Goal: Use online tool/utility: Utilize a website feature to perform a specific function

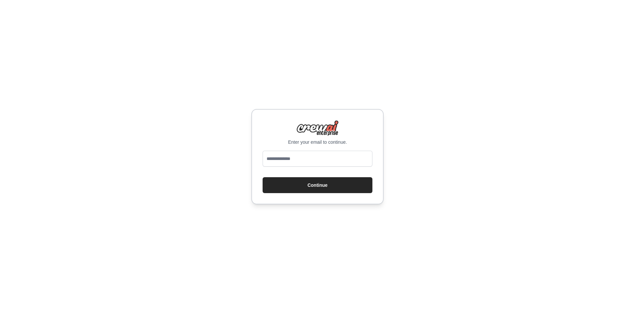
type input "**********"
click at [313, 190] on button "Continue" at bounding box center [318, 185] width 110 height 16
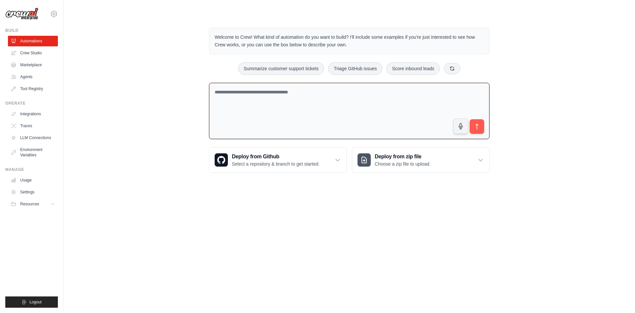
click at [297, 105] on textarea at bounding box center [349, 111] width 280 height 57
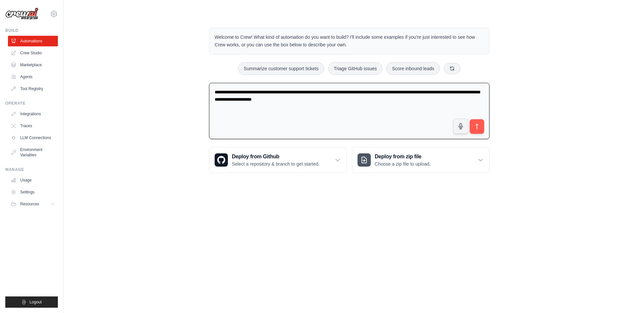
click at [361, 106] on textarea "**********" at bounding box center [349, 111] width 280 height 57
type textarea "**********"
click at [478, 125] on icon "submit" at bounding box center [477, 126] width 7 height 7
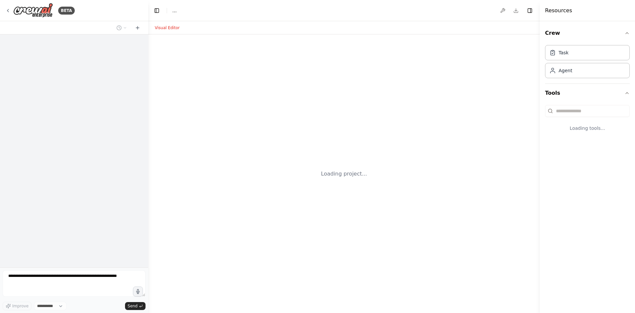
select select "****"
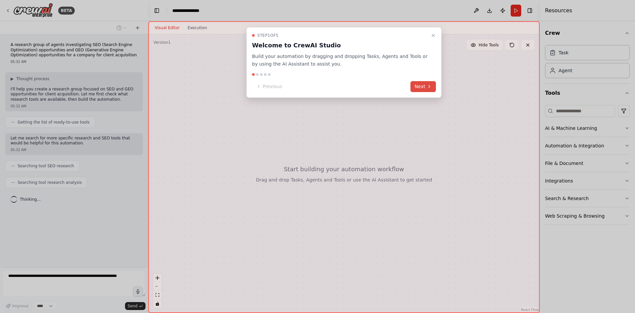
click at [421, 90] on button "Next" at bounding box center [422, 86] width 25 height 11
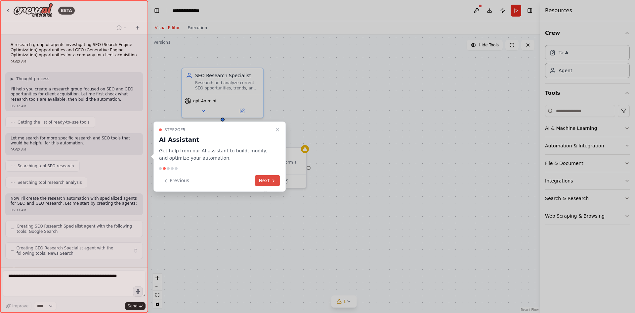
click at [270, 184] on button "Next" at bounding box center [267, 180] width 25 height 11
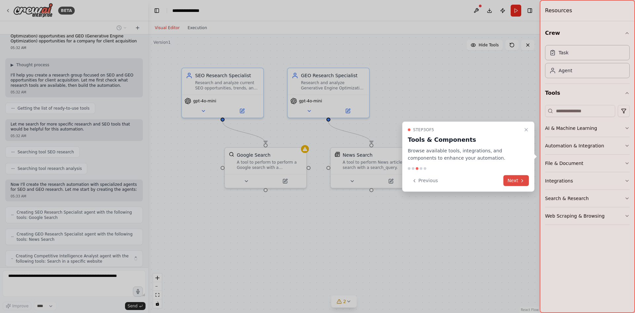
scroll to position [36, 0]
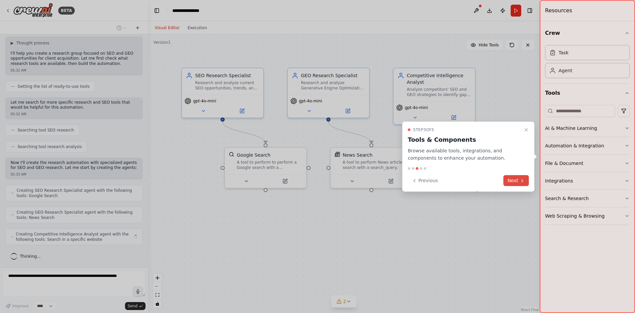
click at [514, 184] on button "Next" at bounding box center [515, 180] width 25 height 11
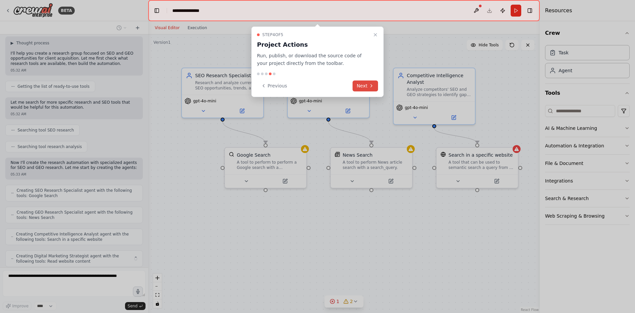
scroll to position [58, 0]
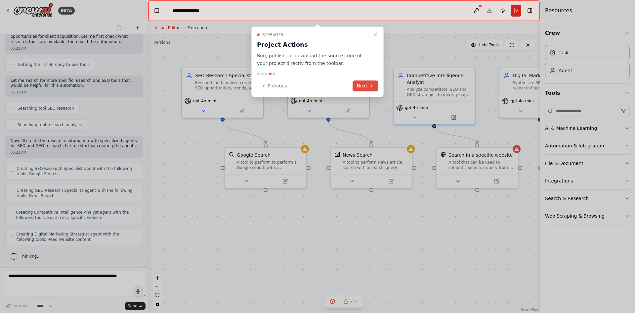
click at [362, 89] on button "Next" at bounding box center [365, 85] width 25 height 11
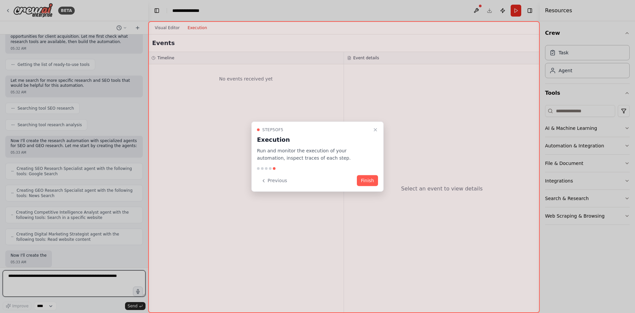
scroll to position [96, 0]
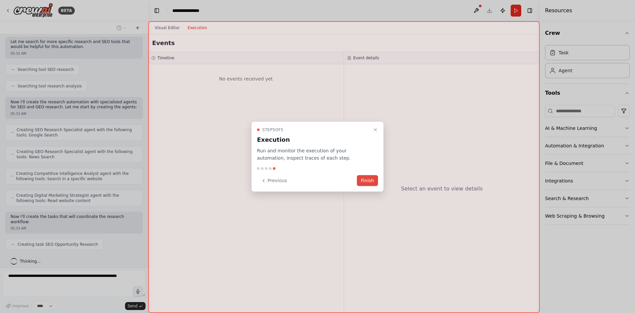
click at [368, 182] on button "Finish" at bounding box center [367, 180] width 21 height 11
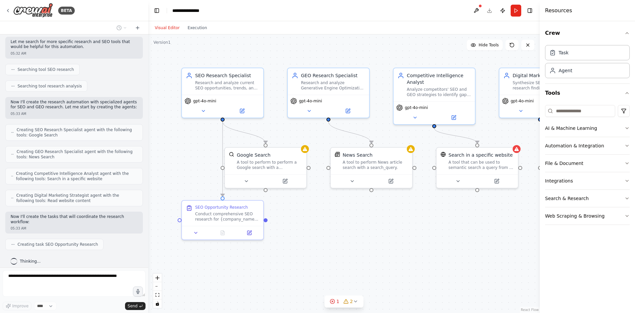
scroll to position [113, 0]
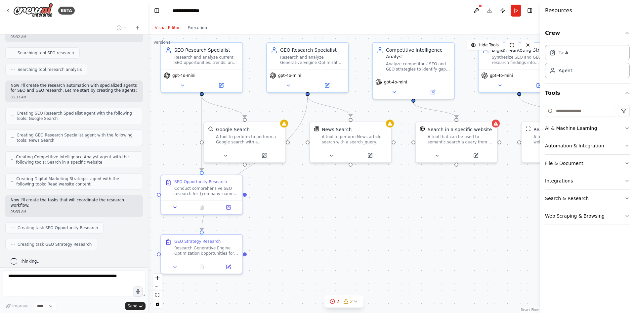
drag, startPoint x: 392, startPoint y: 241, endPoint x: 371, endPoint y: 216, distance: 32.9
click at [371, 216] on div ".deletable-edge-delete-btn { width: 20px; height: 20px; border: 0px solid #ffff…" at bounding box center [344, 173] width 392 height 278
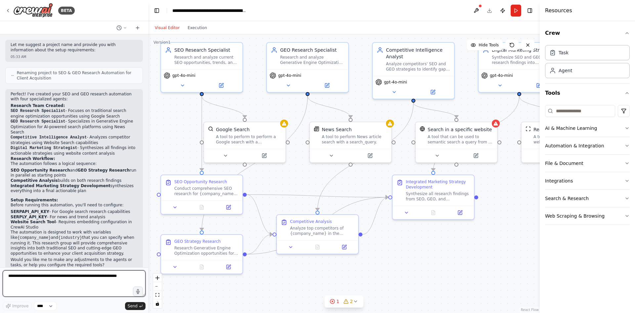
scroll to position [409, 0]
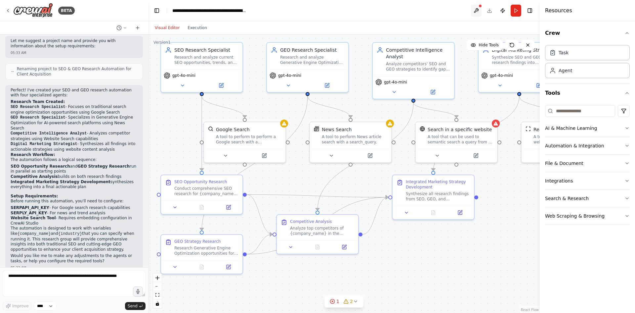
click at [479, 10] on button at bounding box center [476, 11] width 11 height 12
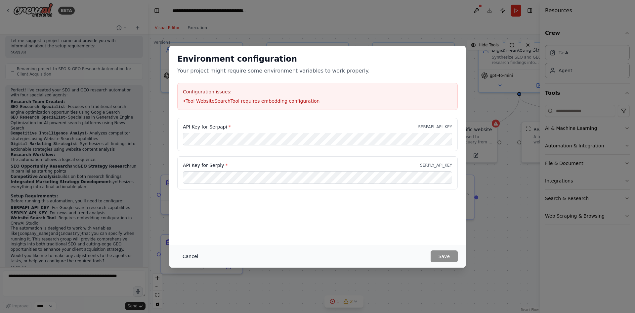
click at [192, 257] on button "Cancel" at bounding box center [190, 256] width 26 height 12
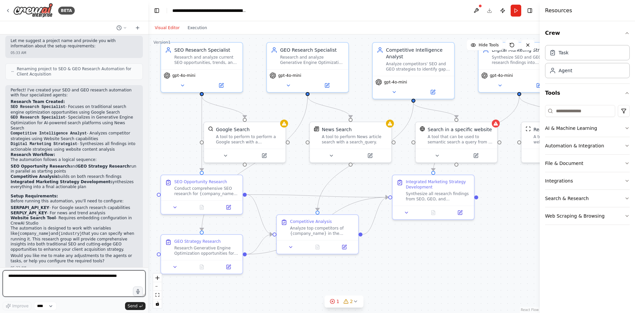
click at [45, 277] on textarea at bounding box center [74, 283] width 143 height 26
type textarea "**********"
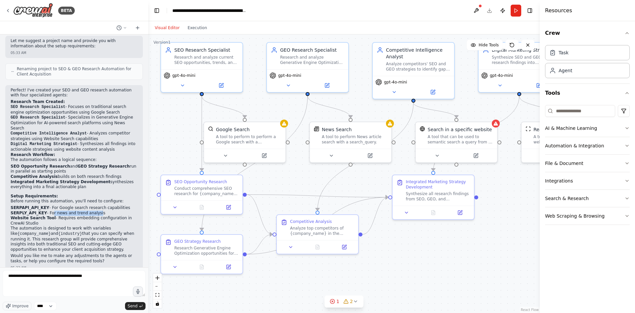
drag, startPoint x: 47, startPoint y: 201, endPoint x: 90, endPoint y: 202, distance: 43.0
click at [90, 210] on li "SERPLY_API_KEY - For news and trend analysis" at bounding box center [74, 212] width 127 height 5
click at [75, 215] on li "Website Search Tool - Requires embedding configuration in CrewAI Studio" at bounding box center [74, 220] width 127 height 10
drag, startPoint x: 44, startPoint y: 202, endPoint x: 100, endPoint y: 202, distance: 55.9
click at [100, 210] on li "SERPLY_API_KEY - For news and trend analysis" at bounding box center [74, 212] width 127 height 5
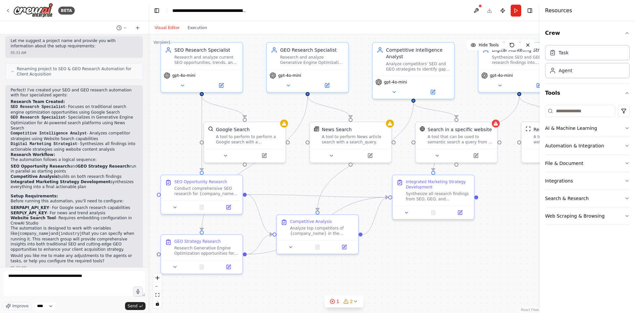
copy li "For news and trend analysis"
click at [89, 277] on textarea "**********" at bounding box center [74, 283] width 143 height 26
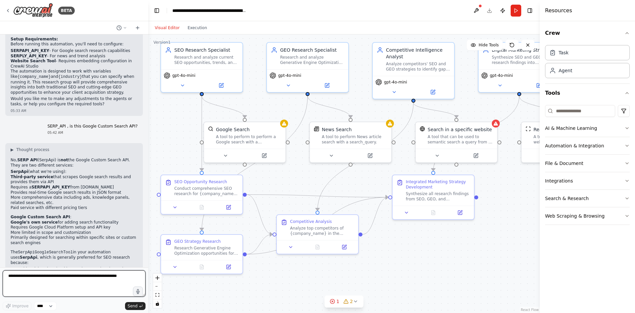
scroll to position [626, 0]
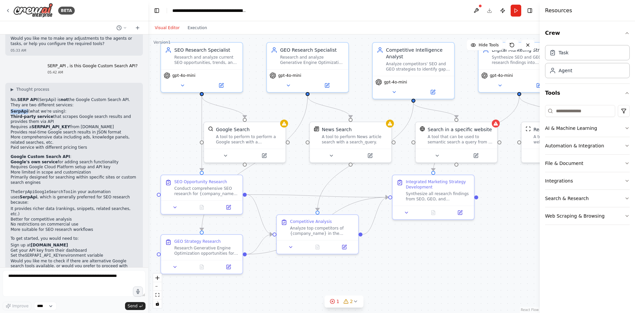
drag, startPoint x: 10, startPoint y: 100, endPoint x: 25, endPoint y: 100, distance: 15.2
click at [25, 100] on div "▶ Thought process No, SERP API (SerpApi) is not the Google Custom Search API. T…" at bounding box center [74, 183] width 138 height 200
copy strong "SerpApi"
drag, startPoint x: 29, startPoint y: 224, endPoint x: 52, endPoint y: 224, distance: 22.5
click at [52, 242] on strong "serpapi.com" at bounding box center [49, 244] width 37 height 5
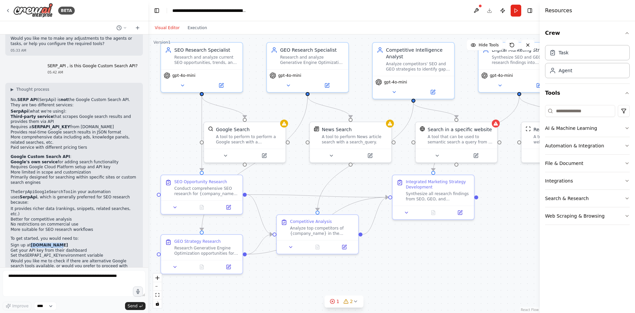
copy strong "serpapi.com"
click at [79, 248] on li "Get your API key from their dashboard" at bounding box center [74, 250] width 127 height 5
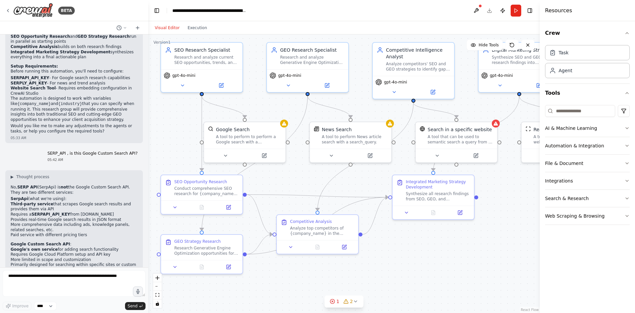
scroll to position [527, 0]
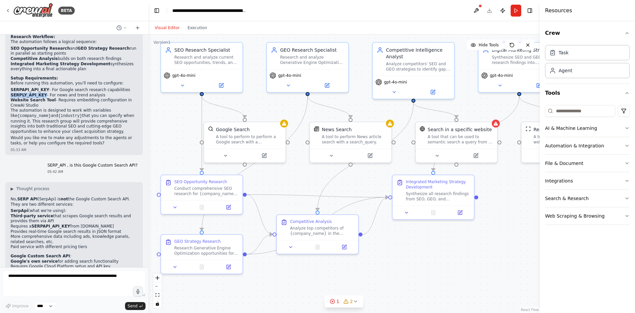
drag, startPoint x: 11, startPoint y: 85, endPoint x: 40, endPoint y: 86, distance: 29.2
click at [40, 93] on strong "SERPLY_API_KEY" at bounding box center [29, 95] width 36 height 5
copy strong "SERPLY_API_KEY"
click at [59, 282] on textarea at bounding box center [74, 283] width 143 height 26
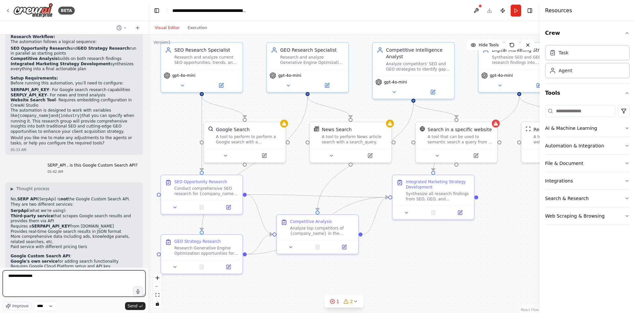
paste textarea "**********"
type textarea "**********"
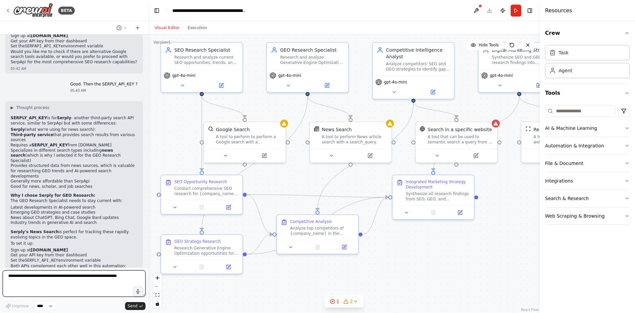
scroll to position [840, 0]
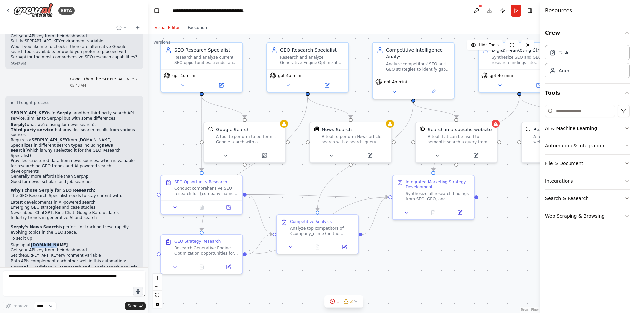
drag, startPoint x: 29, startPoint y: 210, endPoint x: 46, endPoint y: 210, distance: 17.5
click at [46, 242] on li "Sign up at serply.io" at bounding box center [74, 244] width 127 height 5
click at [46, 253] on code "SERPLY_API_KEY" at bounding box center [41, 255] width 33 height 5
drag, startPoint x: 30, startPoint y: 208, endPoint x: 45, endPoint y: 209, distance: 14.9
click at [45, 242] on strong "serply.io" at bounding box center [49, 244] width 37 height 5
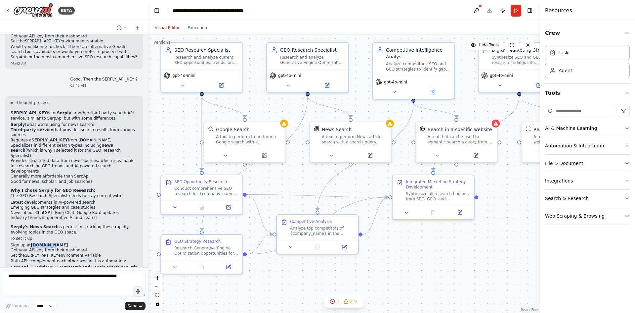
copy strong "serply.io"
click at [628, 128] on icon "button" at bounding box center [626, 127] width 5 height 5
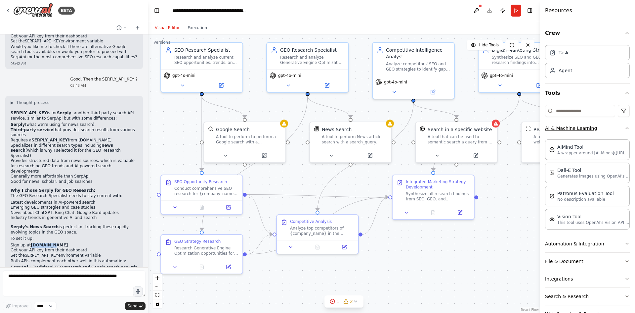
click at [618, 128] on button "AI & Machine Learning" at bounding box center [587, 127] width 85 height 17
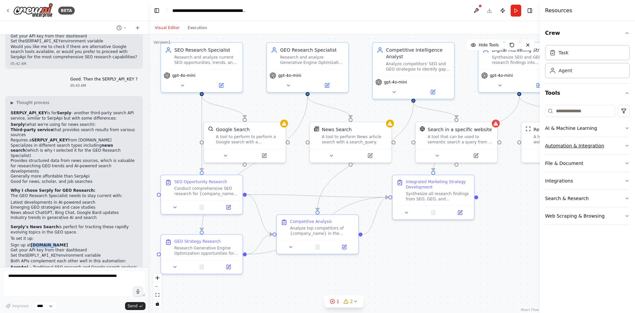
click at [627, 146] on icon "button" at bounding box center [626, 145] width 5 height 5
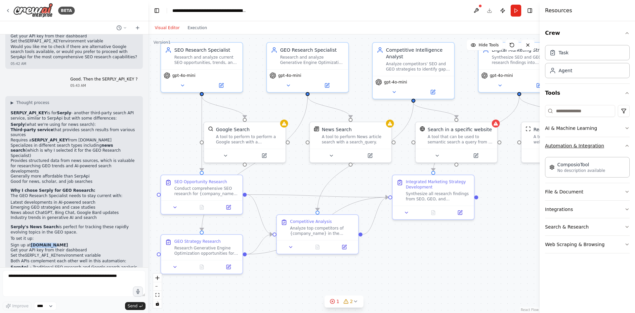
click at [627, 146] on icon "button" at bounding box center [626, 145] width 5 height 5
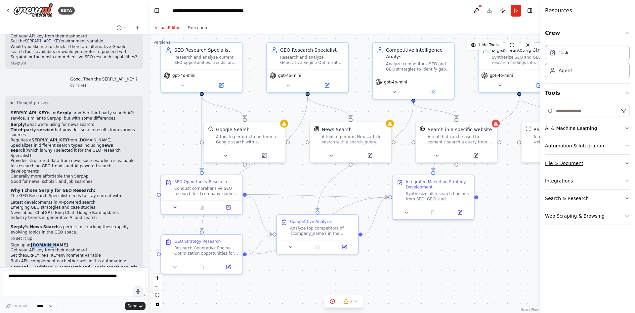
click at [627, 163] on icon "button" at bounding box center [626, 162] width 5 height 5
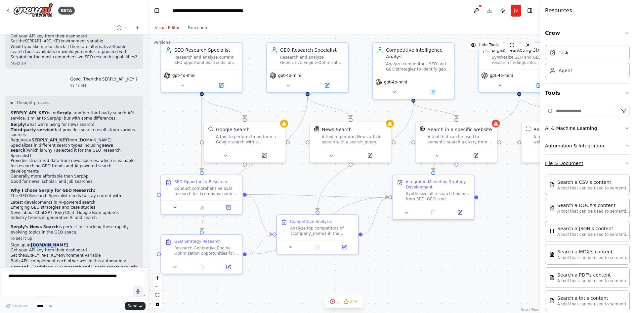
click at [624, 161] on icon "button" at bounding box center [626, 162] width 5 height 5
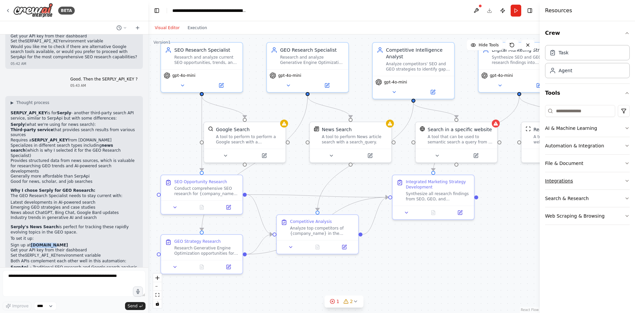
click at [626, 180] on icon "button" at bounding box center [627, 180] width 3 height 1
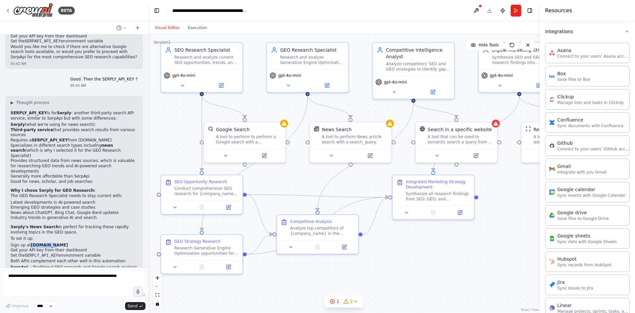
scroll to position [132, 0]
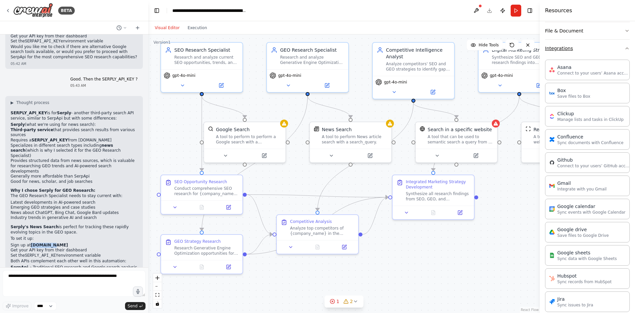
click at [624, 50] on icon "button" at bounding box center [626, 48] width 5 height 5
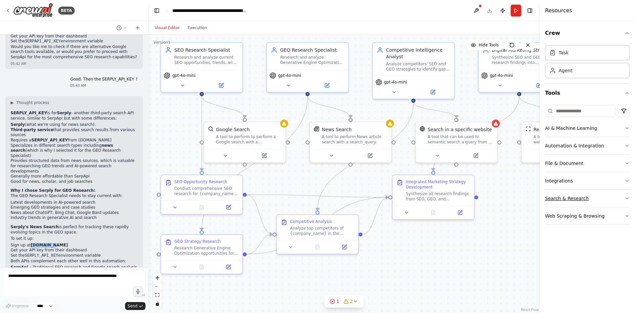
click at [629, 197] on icon "button" at bounding box center [626, 197] width 5 height 5
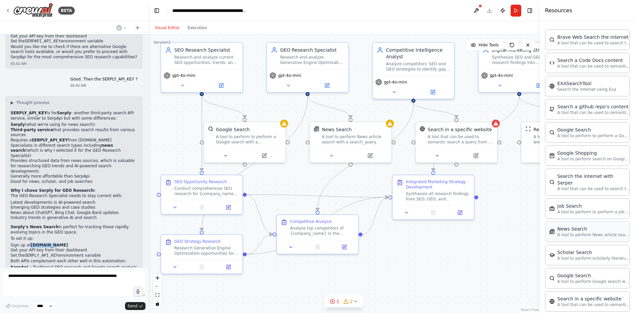
scroll to position [126, 0]
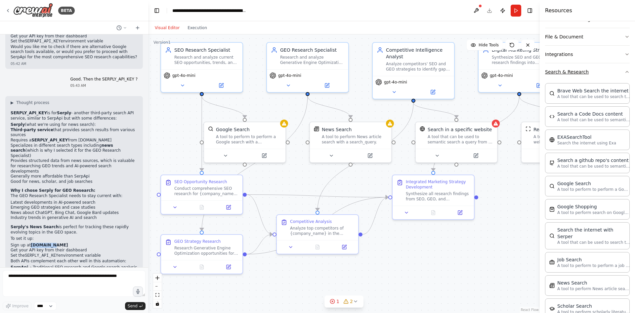
click at [624, 70] on icon "button" at bounding box center [626, 71] width 5 height 5
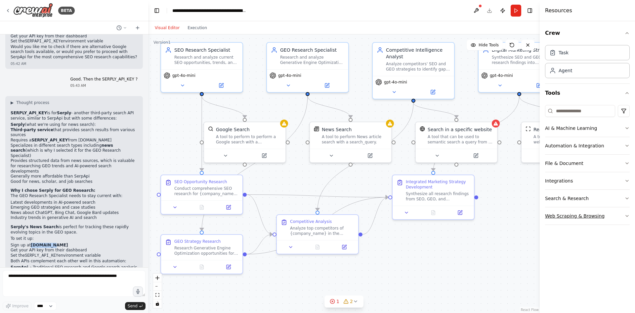
click at [626, 218] on icon "button" at bounding box center [626, 215] width 5 height 5
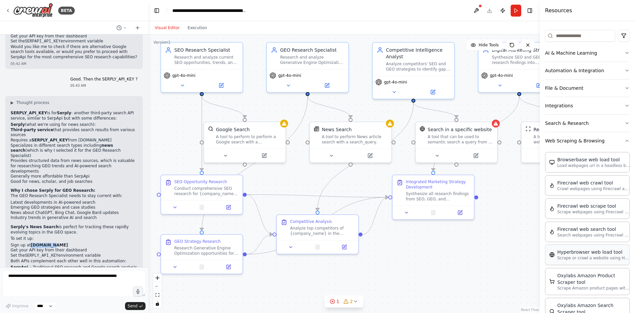
scroll to position [73, 0]
click at [623, 145] on button "Web Scraping & Browsing" at bounding box center [587, 142] width 85 height 17
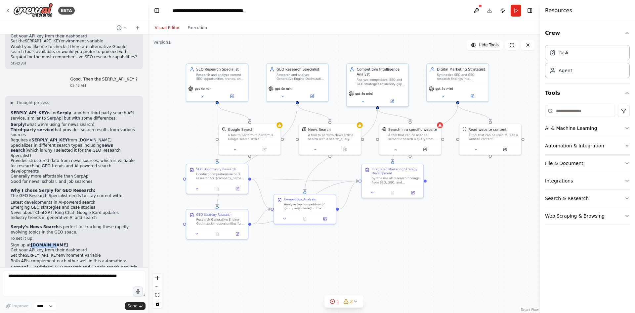
drag, startPoint x: 478, startPoint y: 243, endPoint x: 432, endPoint y: 227, distance: 48.6
click at [432, 227] on div ".deletable-edge-delete-btn { width: 20px; height: 20px; border: 0px solid #ffff…" at bounding box center [344, 173] width 392 height 278
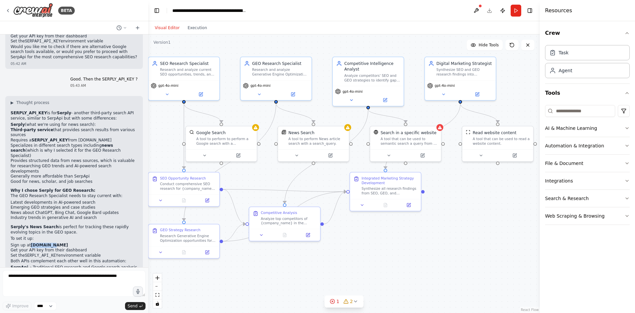
drag, startPoint x: 459, startPoint y: 209, endPoint x: 458, endPoint y: 234, distance: 25.5
click at [458, 234] on div ".deletable-edge-delete-btn { width: 20px; height: 20px; border: 0px solid #ffff…" at bounding box center [344, 173] width 392 height 278
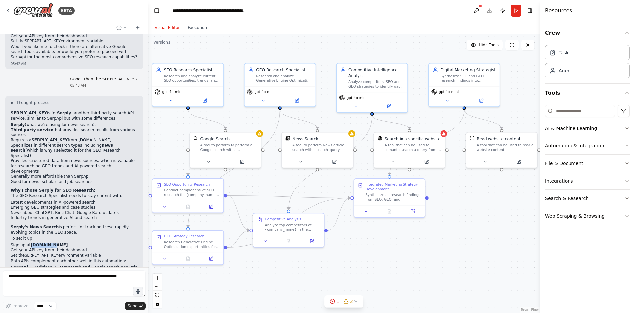
drag, startPoint x: 465, startPoint y: 233, endPoint x: 469, endPoint y: 231, distance: 4.4
click at [469, 231] on div ".deletable-edge-delete-btn { width: 20px; height: 20px; border: 0px solid #ffff…" at bounding box center [344, 173] width 392 height 278
click at [477, 9] on button at bounding box center [476, 11] width 11 height 12
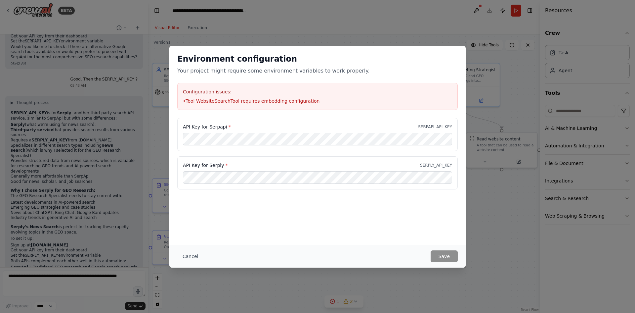
click at [273, 233] on div "Environment configuration Your project might require some environment variables…" at bounding box center [317, 145] width 296 height 199
click at [190, 256] on button "Cancel" at bounding box center [190, 256] width 26 height 12
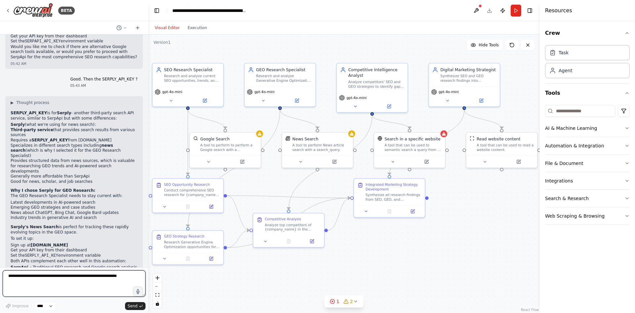
click at [65, 281] on textarea at bounding box center [74, 283] width 143 height 26
type textarea "*"
type textarea "**********"
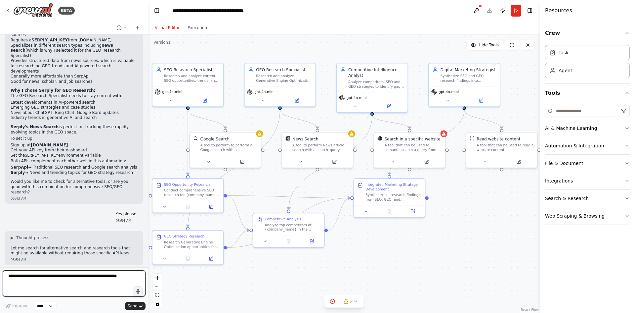
scroll to position [945, 0]
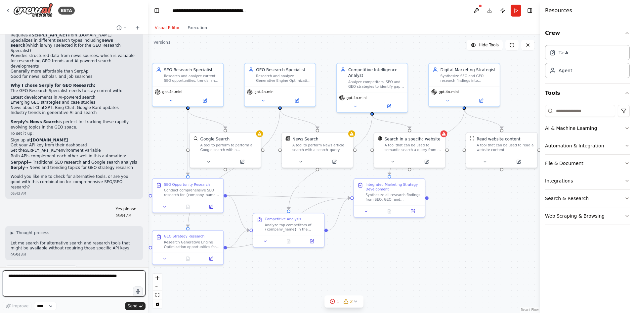
click at [55, 280] on textarea at bounding box center [74, 283] width 143 height 26
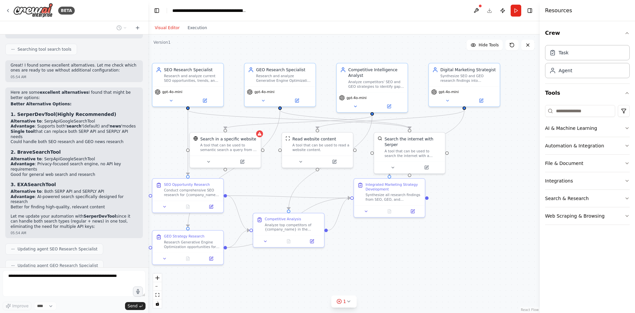
scroll to position [1157, 0]
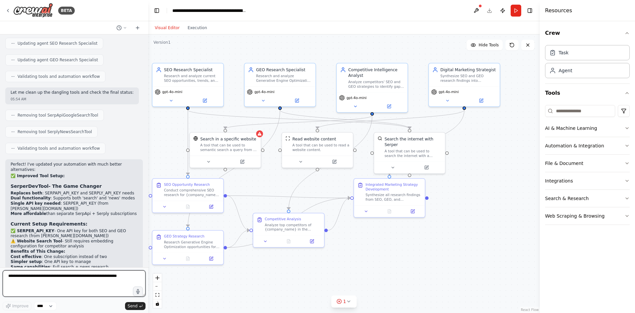
click at [64, 276] on textarea at bounding box center [74, 283] width 143 height 26
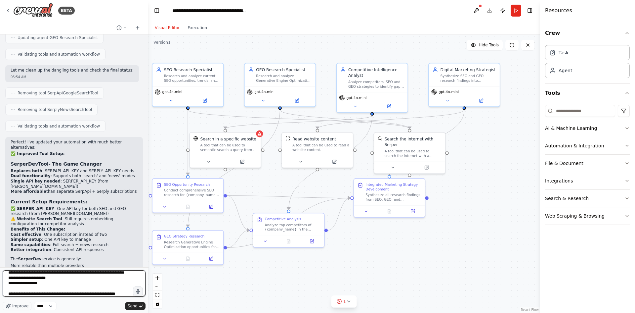
scroll to position [9, 0]
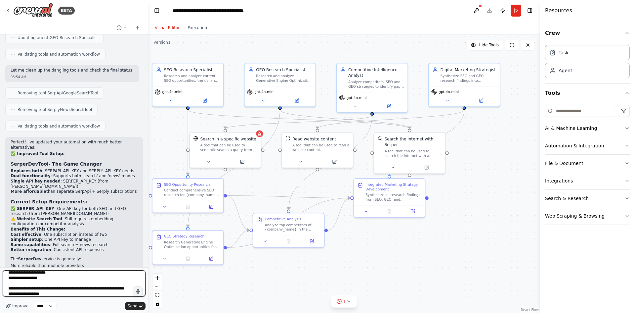
type textarea "**********"
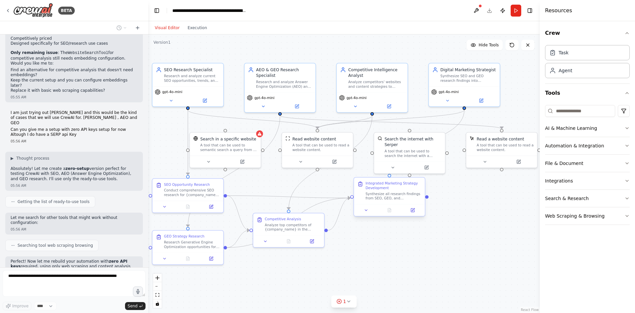
scroll to position [1647, 0]
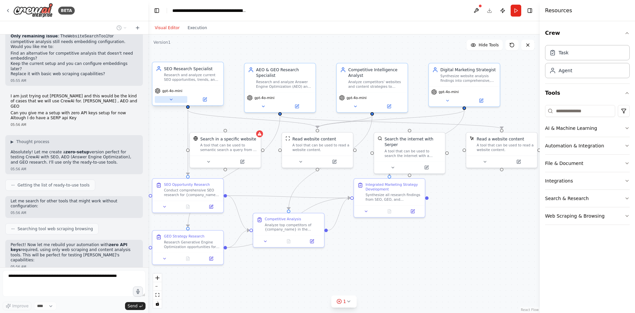
click at [171, 100] on icon at bounding box center [171, 99] width 5 height 5
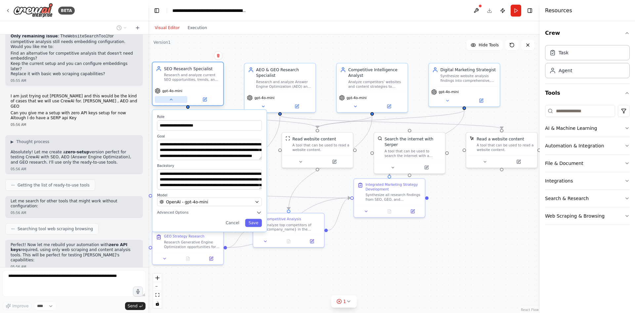
click at [171, 100] on icon at bounding box center [171, 99] width 5 height 5
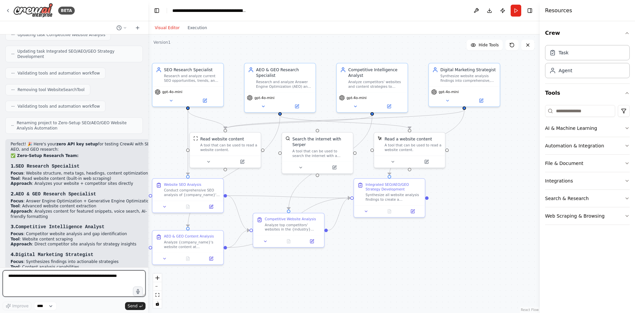
scroll to position [2022, 0]
type textarea "**********"
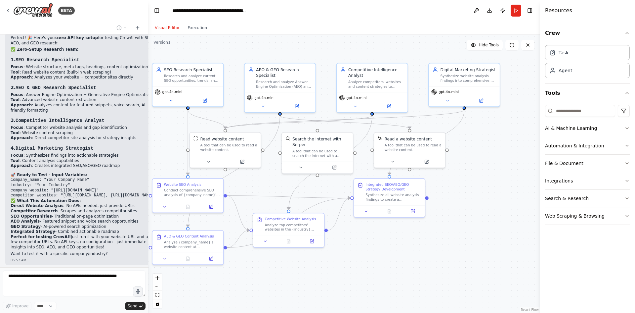
scroll to position [2132, 0]
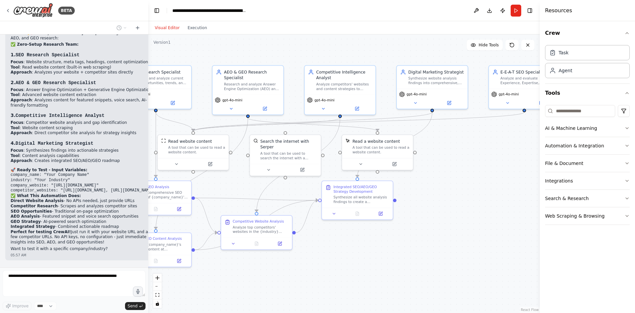
drag, startPoint x: 477, startPoint y: 226, endPoint x: 444, endPoint y: 228, distance: 33.8
click at [444, 228] on div ".deletable-edge-delete-btn { width: 20px; height: 20px; border: 0px solid #ffff…" at bounding box center [344, 173] width 392 height 278
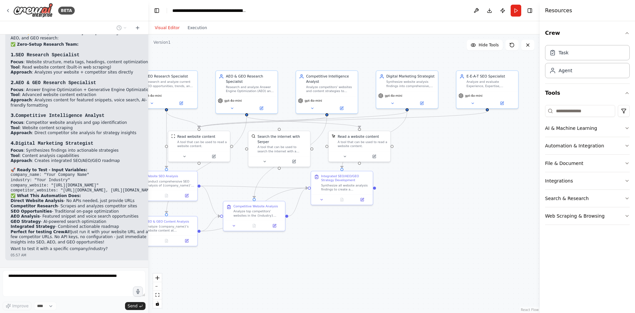
drag, startPoint x: 454, startPoint y: 212, endPoint x: 449, endPoint y: 209, distance: 5.9
click at [449, 209] on div ".deletable-edge-delete-btn { width: 20px; height: 20px; border: 0px solid #ffff…" at bounding box center [344, 173] width 392 height 278
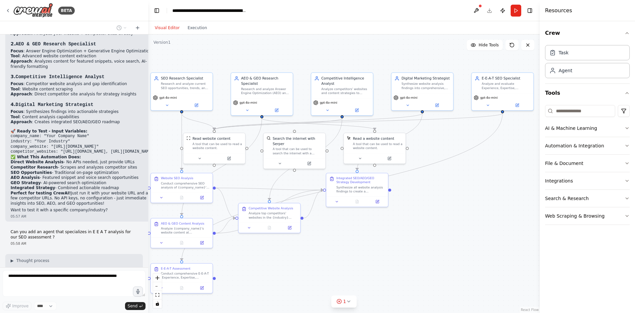
drag, startPoint x: 441, startPoint y: 189, endPoint x: 456, endPoint y: 191, distance: 15.3
click at [456, 191] on div ".deletable-edge-delete-btn { width: 20px; height: 20px; border: 0px solid #ffff…" at bounding box center [344, 173] width 392 height 278
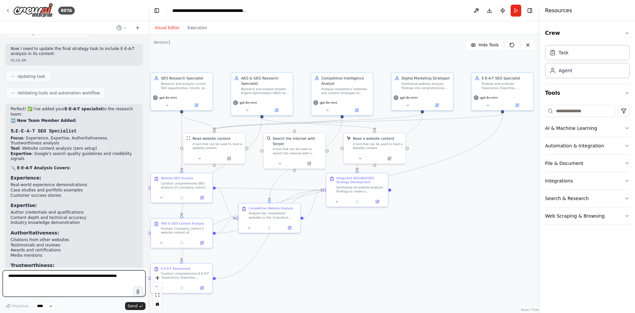
scroll to position [2491, 0]
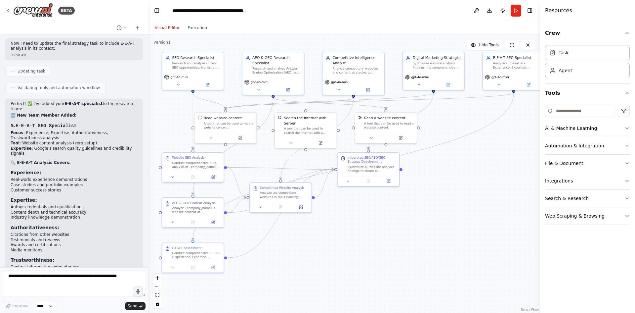
drag, startPoint x: 338, startPoint y: 251, endPoint x: 343, endPoint y: 232, distance: 19.5
click at [343, 232] on div ".deletable-edge-delete-btn { width: 20px; height: 20px; border: 0px solid #ffff…" at bounding box center [344, 173] width 392 height 278
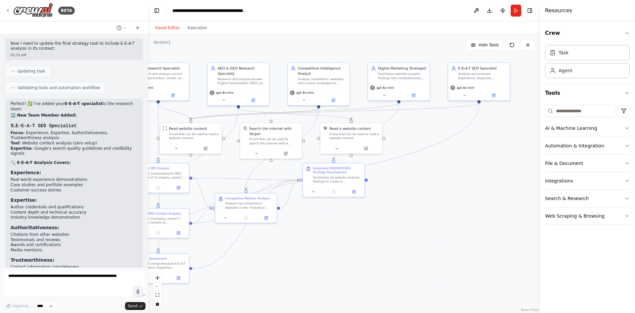
drag, startPoint x: 435, startPoint y: 167, endPoint x: 402, endPoint y: 177, distance: 34.2
click at [402, 177] on div ".deletable-edge-delete-btn { width: 20px; height: 20px; border: 0px solid #ffff…" at bounding box center [344, 173] width 392 height 278
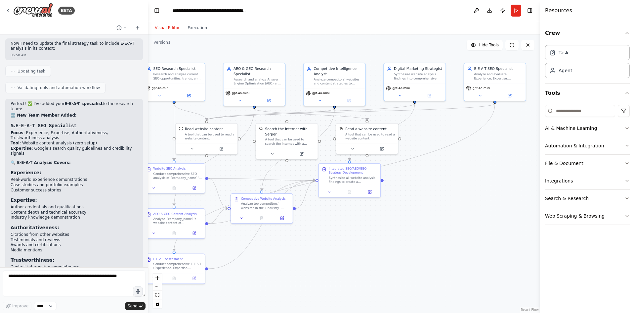
drag, startPoint x: 382, startPoint y: 221, endPoint x: 394, endPoint y: 221, distance: 12.6
click at [394, 221] on div ".deletable-edge-delete-btn { width: 20px; height: 20px; border: 0px solid #ffff…" at bounding box center [344, 173] width 392 height 278
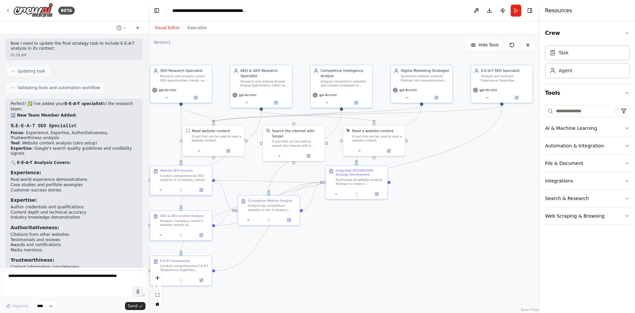
drag, startPoint x: 401, startPoint y: 234, endPoint x: 408, endPoint y: 236, distance: 7.2
click at [408, 236] on div ".deletable-edge-delete-btn { width: 20px; height: 20px; border: 0px solid #ffff…" at bounding box center [344, 173] width 392 height 278
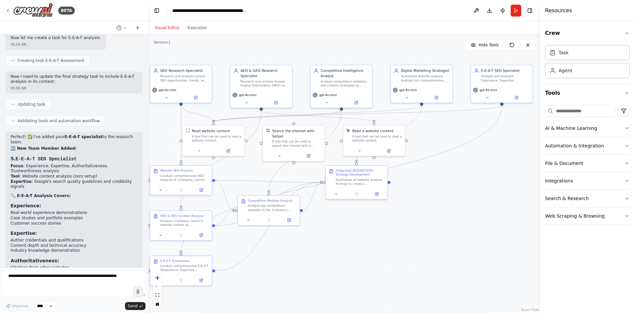
scroll to position [2425, 0]
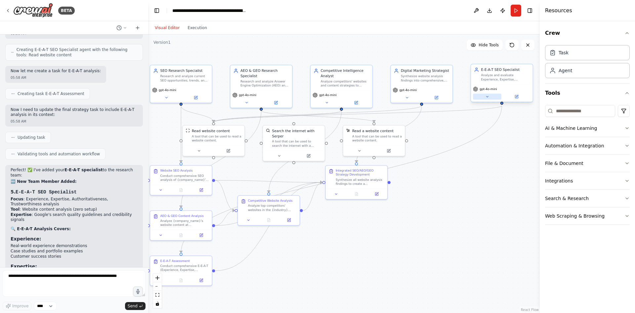
click at [486, 96] on icon at bounding box center [487, 97] width 4 height 4
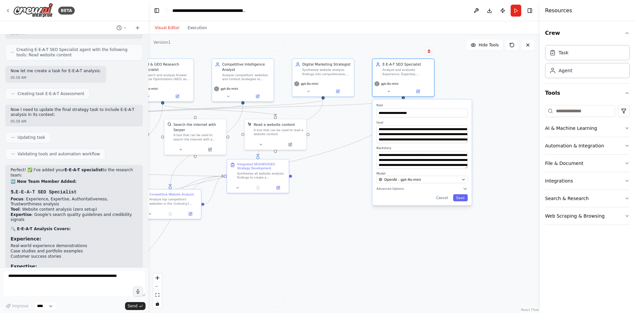
drag, startPoint x: 443, startPoint y: 215, endPoint x: 353, endPoint y: 207, distance: 89.9
click at [353, 207] on div ".deletable-edge-delete-btn { width: 20px; height: 20px; border: 0px solid #ffff…" at bounding box center [344, 173] width 392 height 278
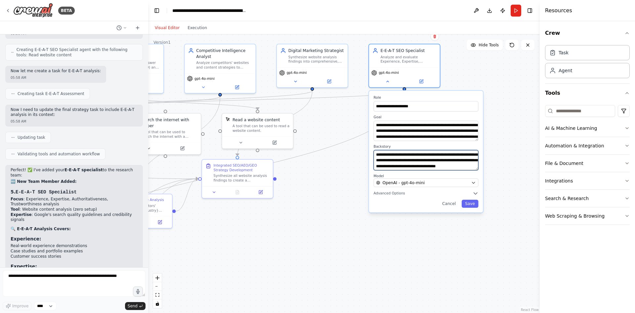
scroll to position [33, 0]
click at [455, 230] on div ".deletable-edge-delete-btn { width: 20px; height: 20px; border: 0px solid #ffff…" at bounding box center [344, 173] width 392 height 278
click at [453, 207] on button "Cancel" at bounding box center [449, 203] width 21 height 8
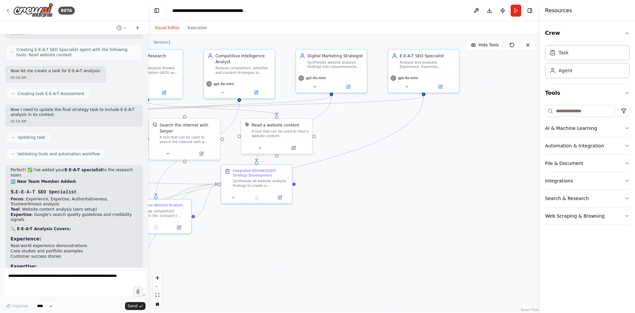
drag, startPoint x: 376, startPoint y: 193, endPoint x: 395, endPoint y: 198, distance: 19.9
click at [395, 198] on div ".deletable-edge-delete-btn { width: 20px; height: 20px; border: 0px solid #ffff…" at bounding box center [344, 173] width 392 height 278
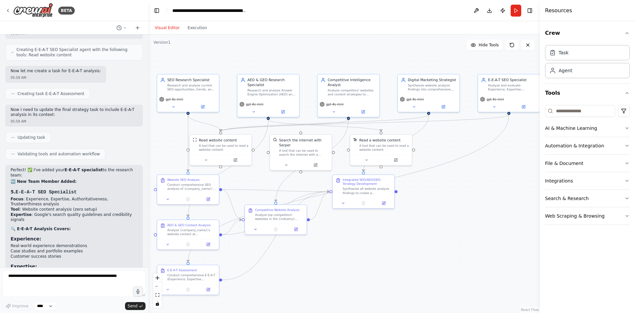
drag, startPoint x: 383, startPoint y: 208, endPoint x: 472, endPoint y: 213, distance: 89.1
click at [472, 213] on div ".deletable-edge-delete-btn { width: 20px; height: 20px; border: 0px solid #ffff…" at bounding box center [344, 173] width 392 height 278
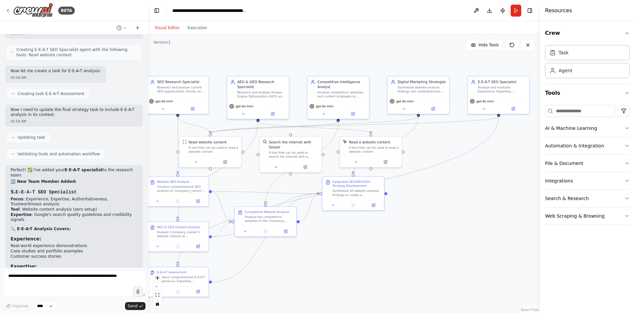
drag, startPoint x: 502, startPoint y: 210, endPoint x: 492, endPoint y: 212, distance: 10.4
click at [492, 212] on div ".deletable-edge-delete-btn { width: 20px; height: 20px; border: 0px solid #ffff…" at bounding box center [344, 173] width 392 height 278
click at [490, 216] on div ".deletable-edge-delete-btn { width: 20px; height: 20px; border: 0px solid #ffff…" at bounding box center [344, 173] width 392 height 278
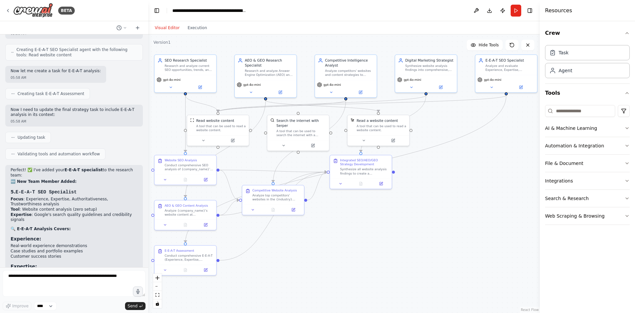
drag, startPoint x: 354, startPoint y: 250, endPoint x: 362, endPoint y: 229, distance: 22.4
click at [362, 229] on div ".deletable-edge-delete-btn { width: 20px; height: 20px; border: 0px solid #ffff…" at bounding box center [344, 173] width 392 height 278
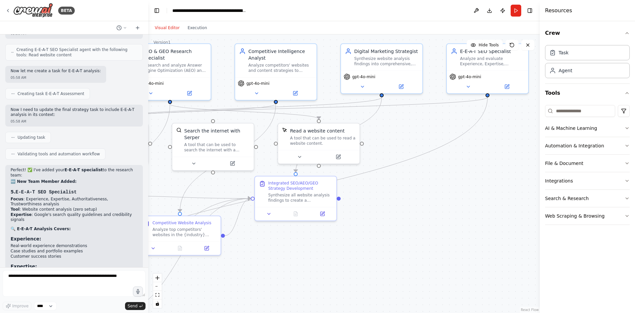
drag, startPoint x: 480, startPoint y: 172, endPoint x: 448, endPoint y: 194, distance: 38.6
click at [448, 194] on div ".deletable-edge-delete-btn { width: 20px; height: 20px; border: 0px solid #ffff…" at bounding box center [344, 173] width 392 height 278
click at [270, 214] on icon at bounding box center [268, 212] width 5 height 5
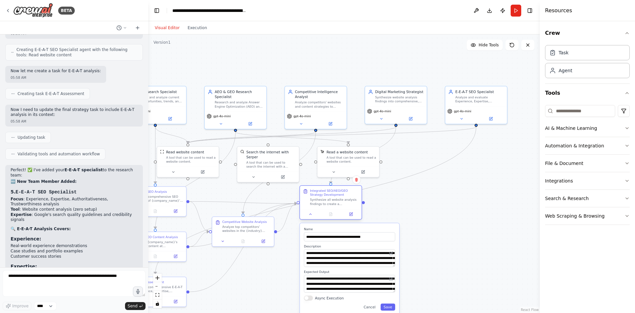
click at [313, 217] on div at bounding box center [331, 214] width 62 height 10
click at [310, 217] on div at bounding box center [331, 214] width 62 height 10
click at [311, 215] on icon at bounding box center [311, 214] width 4 height 4
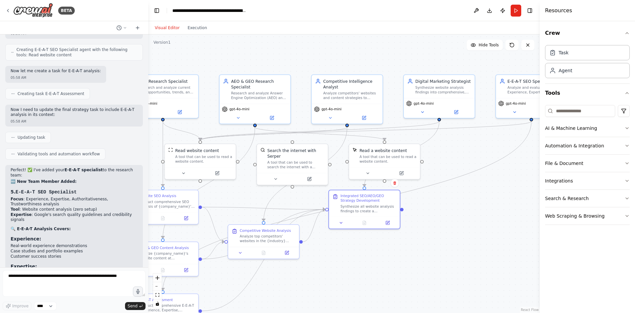
drag, startPoint x: 482, startPoint y: 185, endPoint x: 532, endPoint y: 190, distance: 50.2
click at [532, 190] on div ".deletable-edge-delete-btn { width: 20px; height: 20px; border: 0px solid #ffff…" at bounding box center [344, 173] width 392 height 278
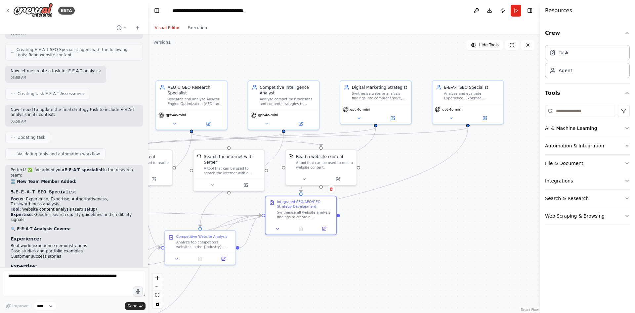
drag, startPoint x: 440, startPoint y: 148, endPoint x: 402, endPoint y: 150, distance: 37.7
click at [402, 150] on div ".deletable-edge-delete-btn { width: 20px; height: 20px; border: 0px solid #ffff…" at bounding box center [344, 173] width 392 height 278
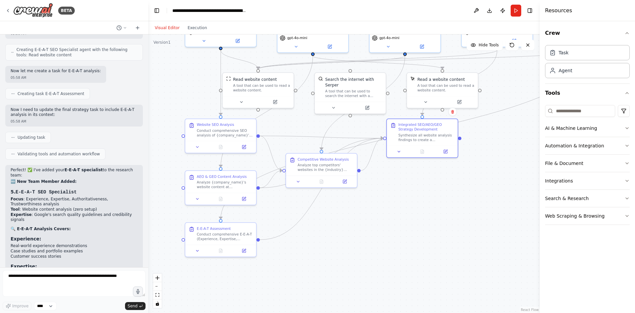
drag, startPoint x: 292, startPoint y: 267, endPoint x: 427, endPoint y: 188, distance: 157.0
click at [427, 188] on div ".deletable-edge-delete-btn { width: 20px; height: 20px; border: 0px solid #ffff…" at bounding box center [344, 173] width 392 height 278
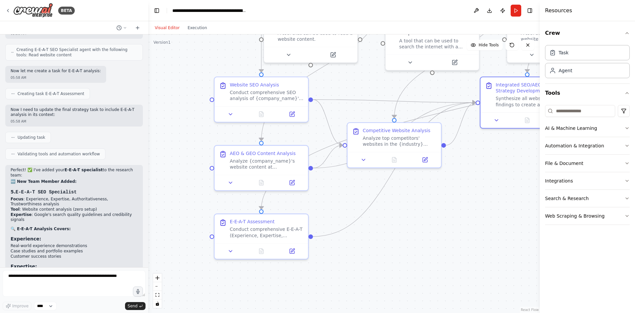
drag, startPoint x: 427, startPoint y: 234, endPoint x: 447, endPoint y: 230, distance: 20.7
click at [447, 230] on div ".deletable-edge-delete-btn { width: 20px; height: 20px; border: 0px solid #ffff…" at bounding box center [344, 173] width 392 height 278
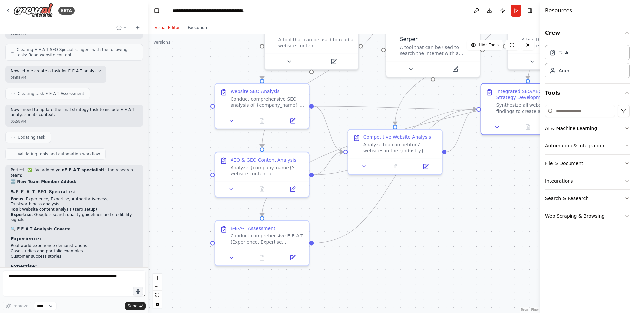
drag, startPoint x: 410, startPoint y: 241, endPoint x: 402, endPoint y: 250, distance: 12.2
click at [402, 250] on div ".deletable-edge-delete-btn { width: 20px; height: 20px; border: 0px solid #ffff…" at bounding box center [344, 173] width 392 height 278
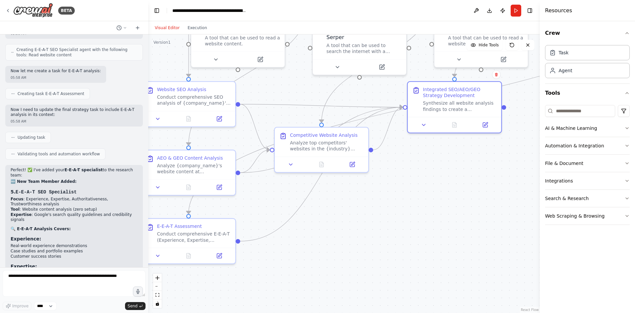
drag, startPoint x: 413, startPoint y: 233, endPoint x: 346, endPoint y: 237, distance: 67.6
click at [346, 237] on div ".deletable-edge-delete-btn { width: 20px; height: 20px; border: 0px solid #ffff…" at bounding box center [344, 173] width 392 height 278
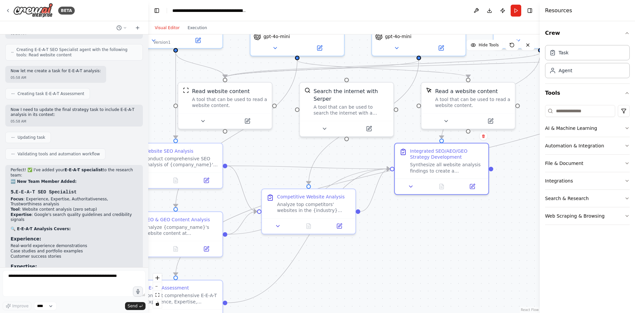
drag, startPoint x: 422, startPoint y: 214, endPoint x: 414, endPoint y: 262, distance: 48.7
click at [414, 262] on div ".deletable-edge-delete-btn { width: 20px; height: 20px; border: 0px solid #ffff…" at bounding box center [344, 173] width 392 height 278
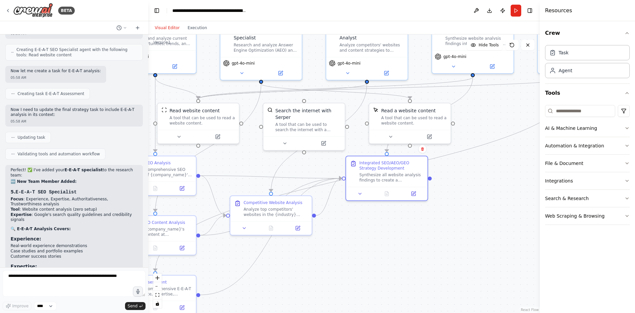
drag, startPoint x: 473, startPoint y: 242, endPoint x: 406, endPoint y: 252, distance: 67.5
click at [406, 252] on div ".deletable-edge-delete-btn { width: 20px; height: 20px; border: 0px solid #ffff…" at bounding box center [344, 173] width 392 height 278
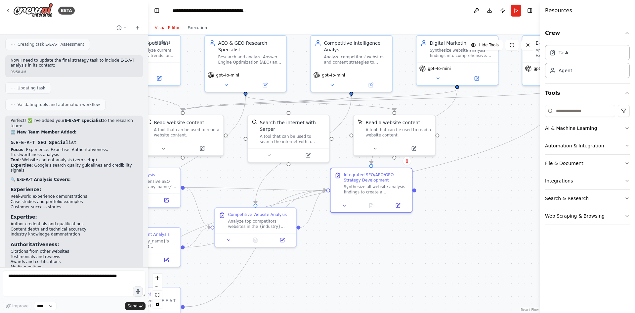
scroll to position [2491, 0]
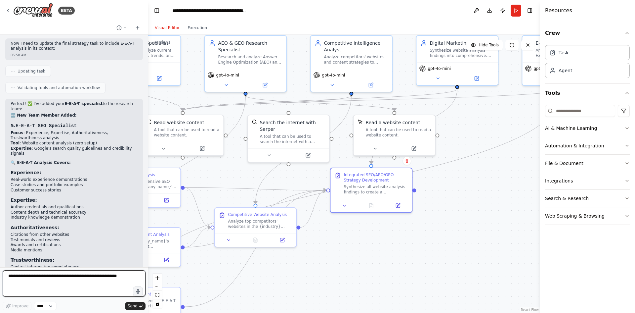
click at [61, 288] on textarea at bounding box center [74, 283] width 143 height 26
type textarea "**********"
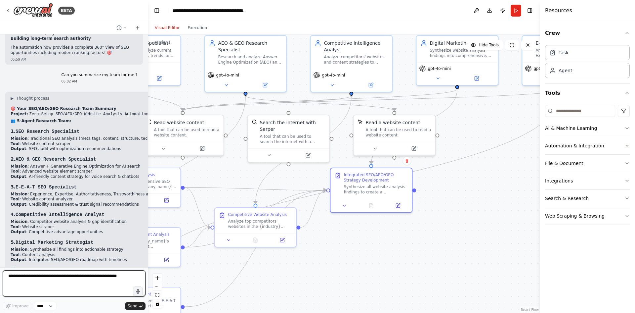
scroll to position [2809, 0]
click at [85, 274] on textarea at bounding box center [74, 283] width 143 height 26
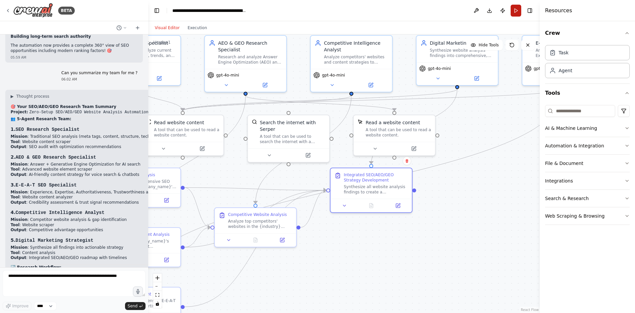
click at [516, 12] on button "Run" at bounding box center [516, 11] width 11 height 12
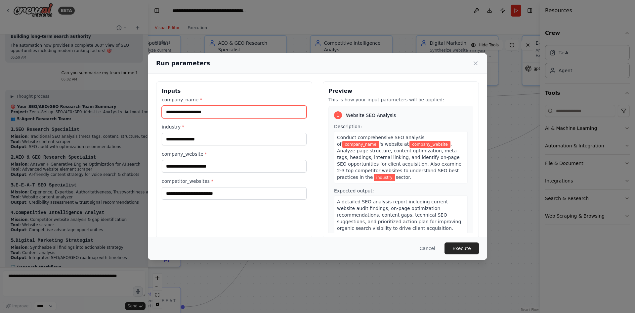
click at [190, 112] on input "company_name *" at bounding box center [234, 112] width 145 height 13
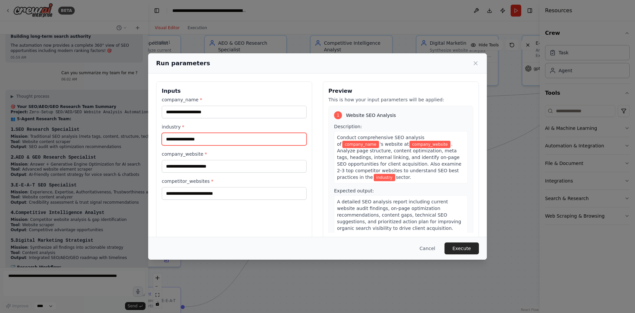
click at [185, 137] on input "industry *" at bounding box center [234, 139] width 145 height 13
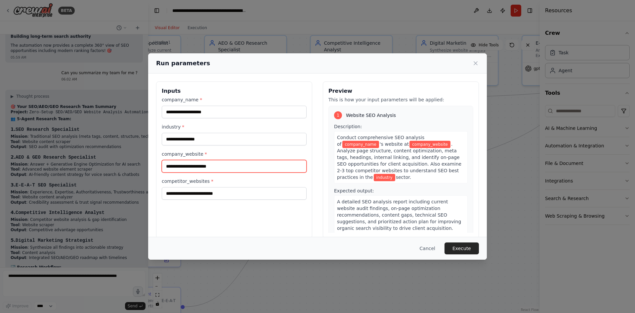
click at [188, 164] on input "company_website *" at bounding box center [234, 166] width 145 height 13
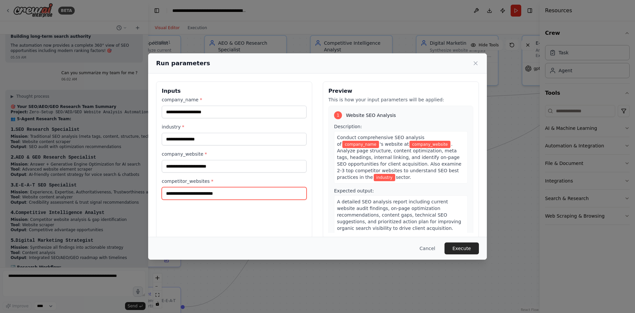
click at [218, 195] on input "competitor_websites *" at bounding box center [234, 193] width 145 height 13
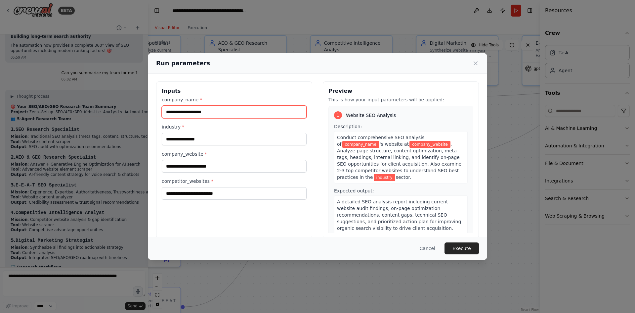
click at [217, 110] on input "company_name *" at bounding box center [234, 112] width 145 height 13
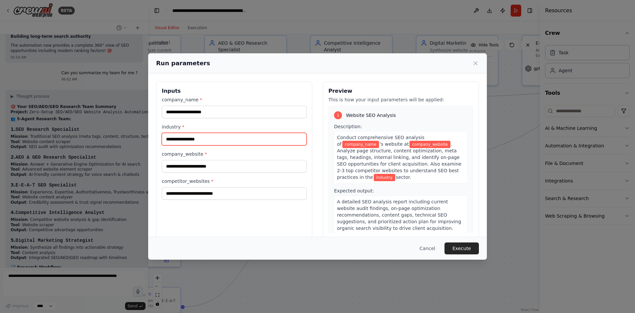
click at [184, 140] on input "industry *" at bounding box center [234, 139] width 145 height 13
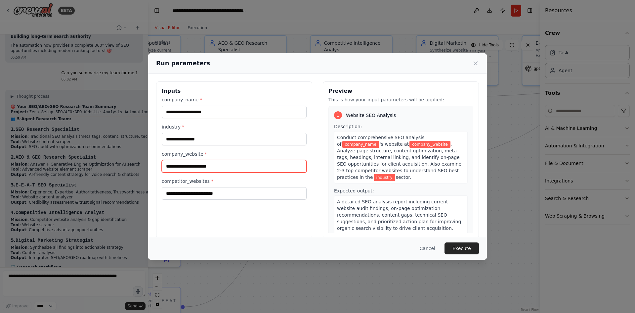
click at [181, 165] on input "company_website *" at bounding box center [234, 166] width 145 height 13
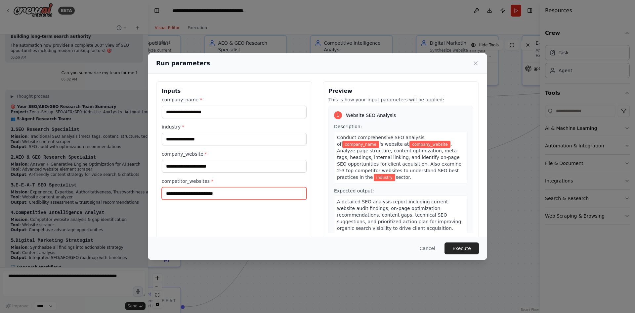
click at [178, 192] on input "competitor_websites *" at bounding box center [234, 193] width 145 height 13
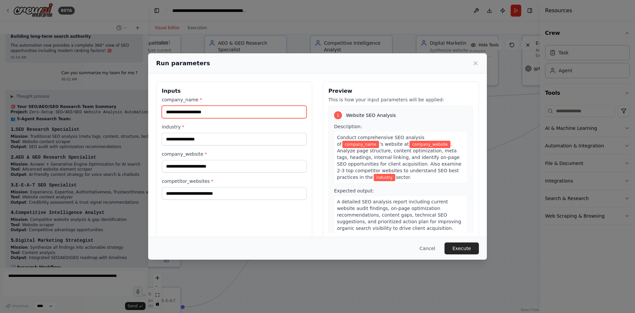
drag, startPoint x: 193, startPoint y: 114, endPoint x: 197, endPoint y: 112, distance: 4.0
click at [193, 114] on input "company_name *" at bounding box center [234, 112] width 145 height 13
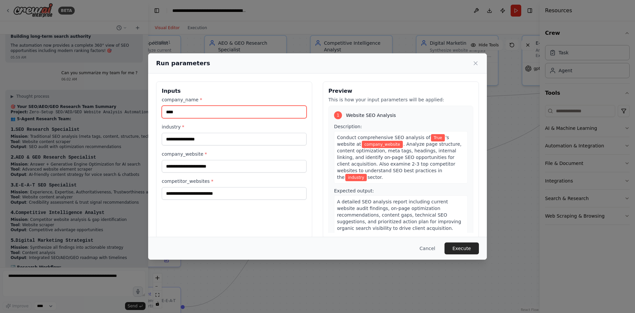
type input "****"
click at [431, 248] on button "Cancel" at bounding box center [427, 248] width 26 height 12
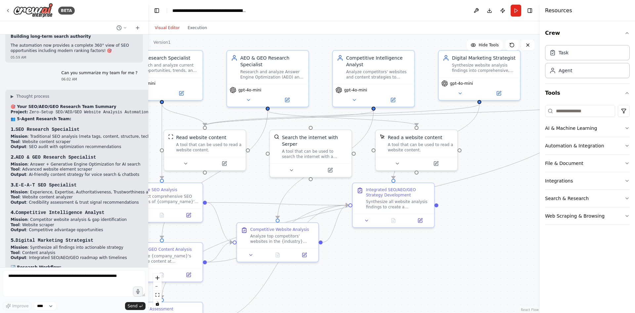
drag, startPoint x: 390, startPoint y: 249, endPoint x: 412, endPoint y: 264, distance: 26.7
click at [412, 264] on div ".deletable-edge-delete-btn { width: 20px; height: 20px; border: 0px solid #ffff…" at bounding box center [344, 173] width 392 height 278
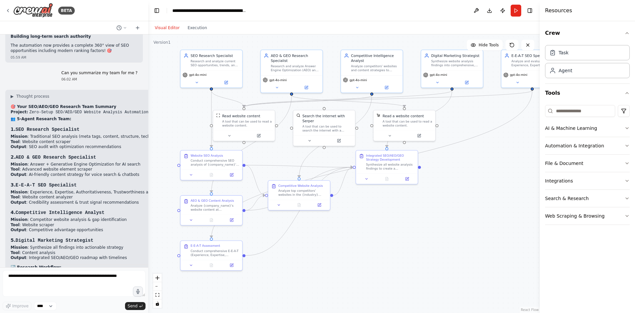
drag, startPoint x: 308, startPoint y: 270, endPoint x: 333, endPoint y: 232, distance: 46.0
click at [333, 232] on div ".deletable-edge-delete-btn { width: 20px; height: 20px; border: 0px solid #ffff…" at bounding box center [344, 173] width 392 height 278
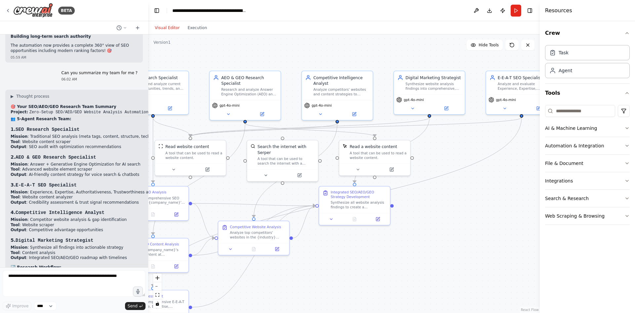
drag, startPoint x: 331, startPoint y: 230, endPoint x: 291, endPoint y: 280, distance: 64.2
click at [291, 280] on div ".deletable-edge-delete-btn { width: 20px; height: 20px; border: 0px solid #ffff…" at bounding box center [344, 173] width 392 height 278
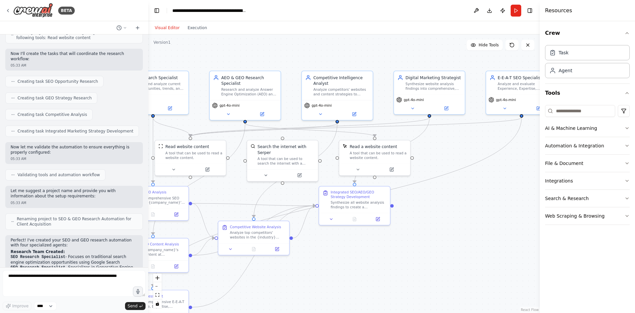
scroll to position [265, 0]
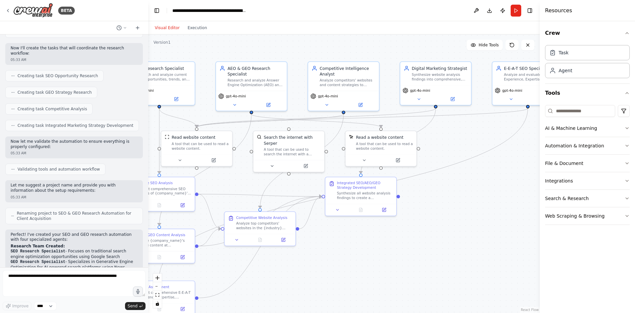
drag, startPoint x: 325, startPoint y: 258, endPoint x: 328, endPoint y: 248, distance: 10.6
click at [328, 248] on div ".deletable-edge-delete-btn { width: 20px; height: 20px; border: 0px solid #ffff…" at bounding box center [344, 173] width 392 height 278
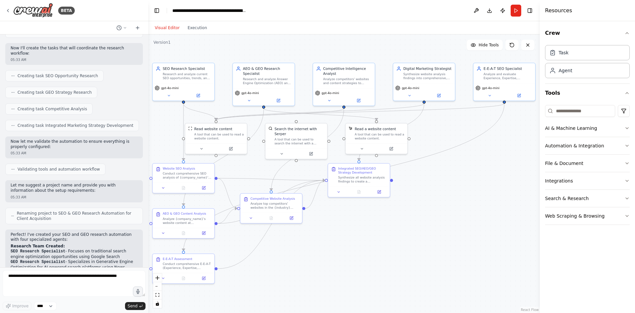
drag, startPoint x: 335, startPoint y: 250, endPoint x: 338, endPoint y: 227, distance: 22.9
click at [338, 227] on div ".deletable-edge-delete-btn { width: 20px; height: 20px; border: 0px solid #ffff…" at bounding box center [344, 173] width 392 height 278
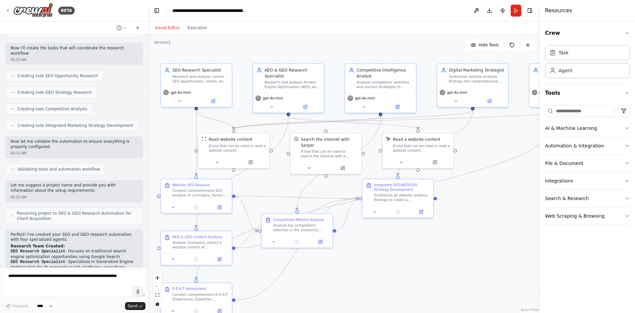
drag, startPoint x: 355, startPoint y: 240, endPoint x: 382, endPoint y: 252, distance: 29.6
click at [383, 252] on div ".deletable-edge-delete-btn { width: 20px; height: 20px; border: 0px solid #ffff…" at bounding box center [344, 173] width 392 height 278
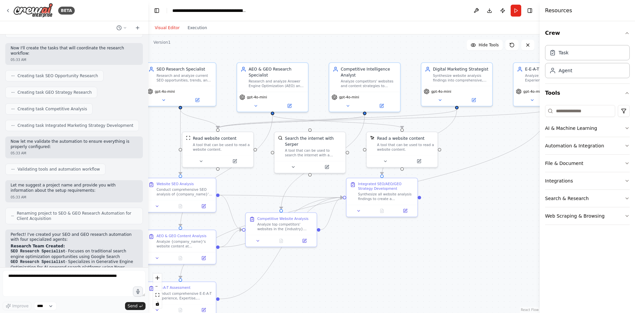
drag, startPoint x: 459, startPoint y: 225, endPoint x: 448, endPoint y: 226, distance: 11.3
click at [448, 226] on div ".deletable-edge-delete-btn { width: 20px; height: 20px; border: 0px solid #ffff…" at bounding box center [344, 173] width 392 height 278
